Goal: Task Accomplishment & Management: Manage account settings

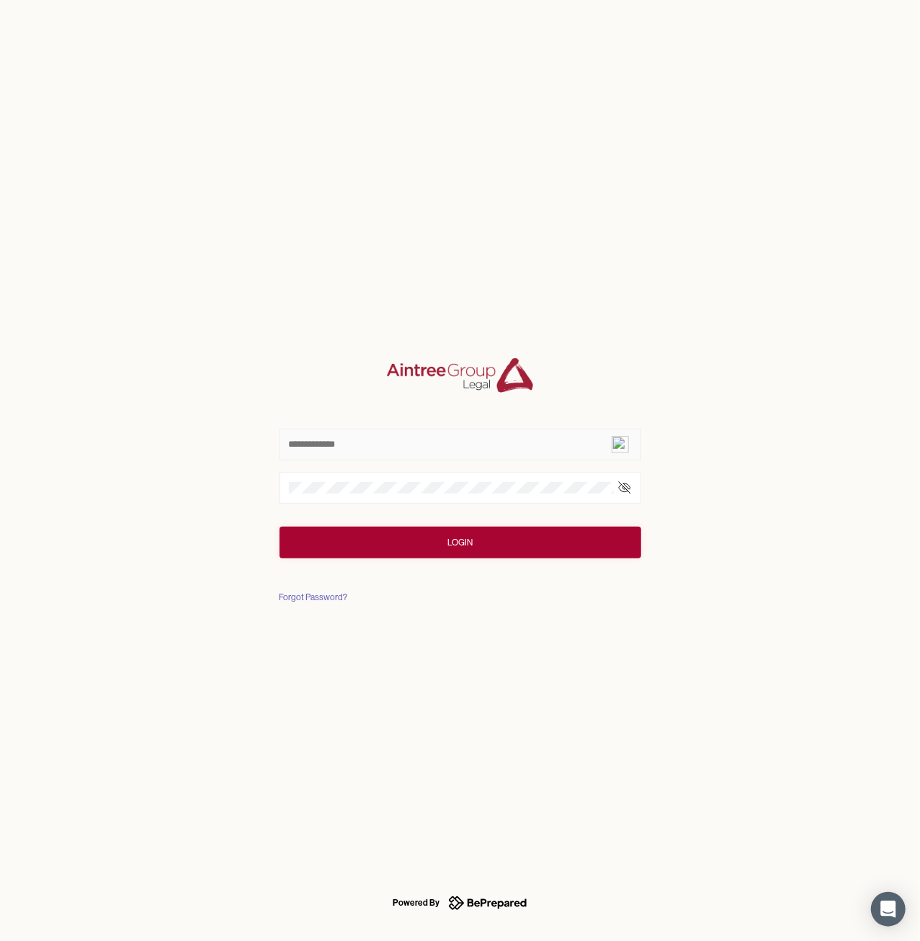
click at [300, 437] on input "text" at bounding box center [461, 445] width 362 height 32
type input "**********"
click button "Login" at bounding box center [461, 543] width 362 height 32
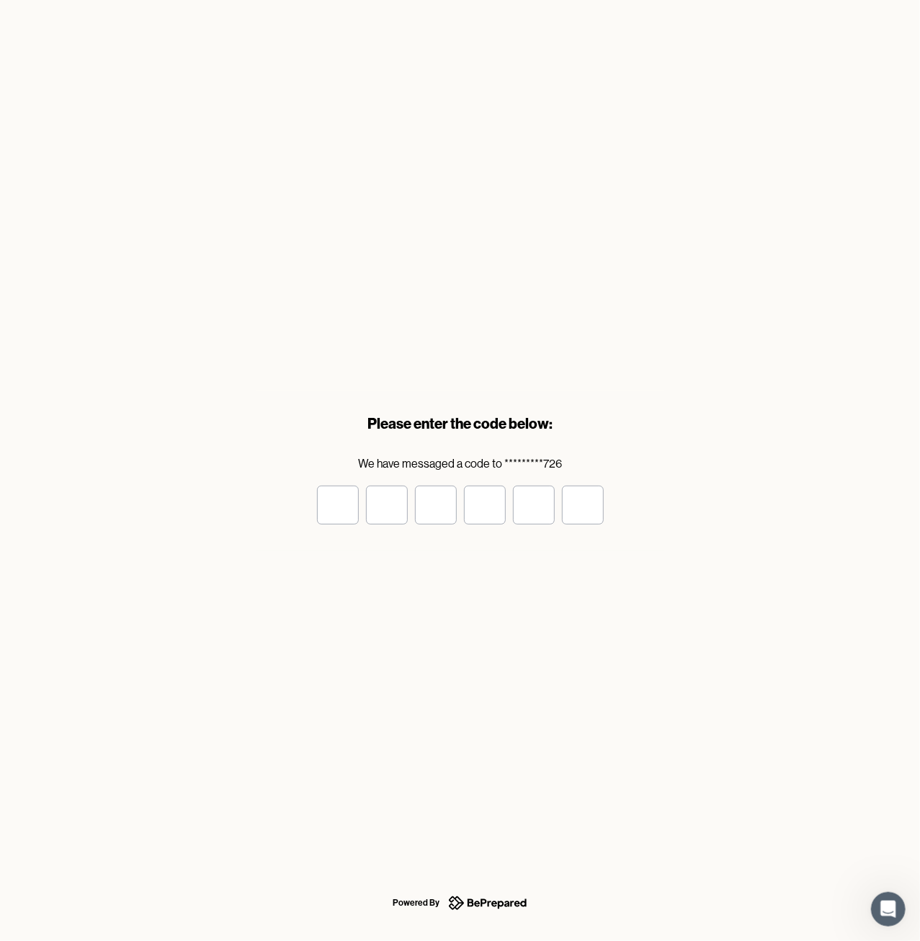
type input "*"
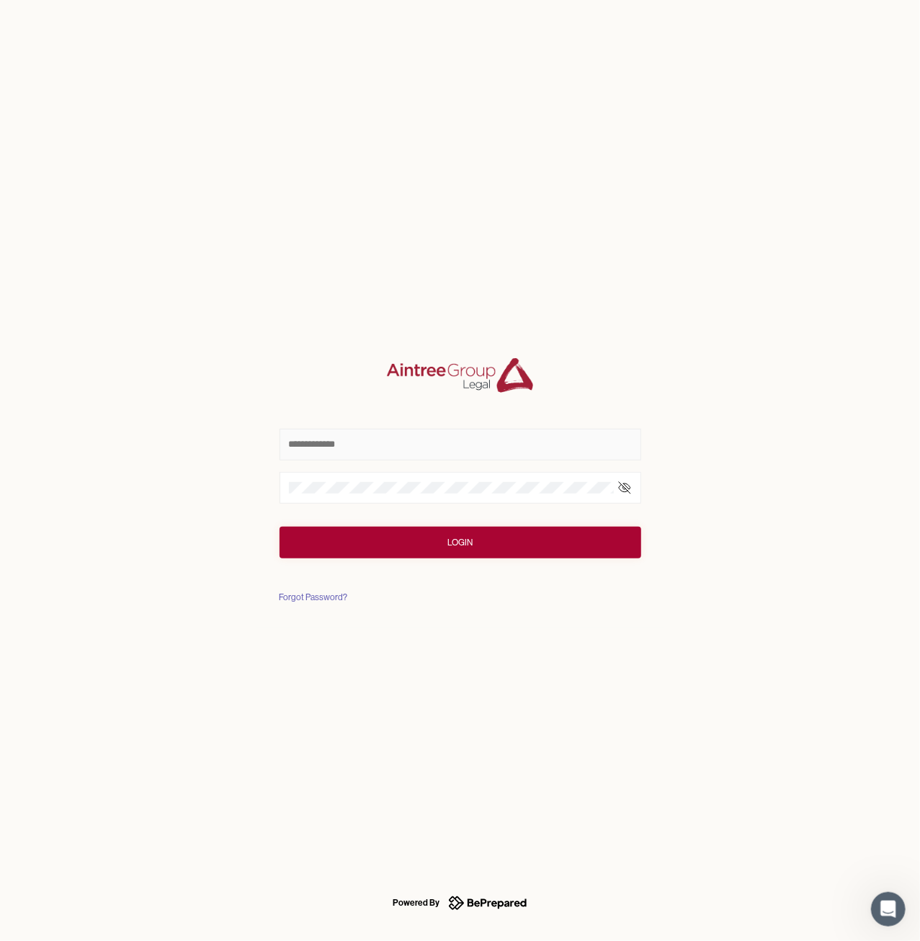
click at [300, 443] on input "text" at bounding box center [461, 445] width 362 height 32
click at [351, 442] on input "text" at bounding box center [461, 445] width 362 height 32
click at [301, 445] on input "text" at bounding box center [461, 445] width 362 height 32
